Goal: Task Accomplishment & Management: Manage account settings

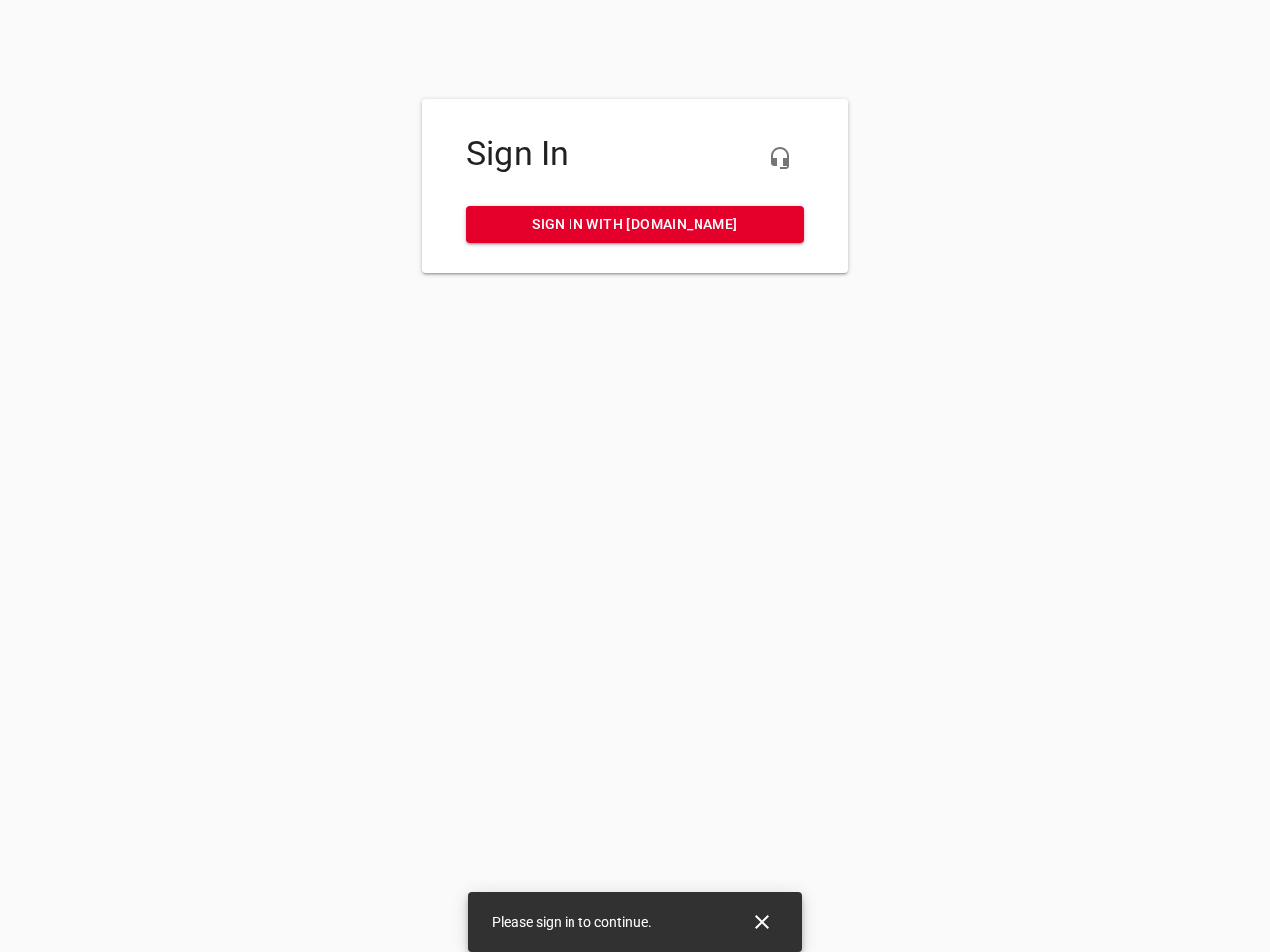
click at [780, 158] on icon "button" at bounding box center [780, 158] width 24 height 24
click at [762, 922] on icon "Close" at bounding box center [762, 922] width 14 height 14
